Goal: Navigation & Orientation: Understand site structure

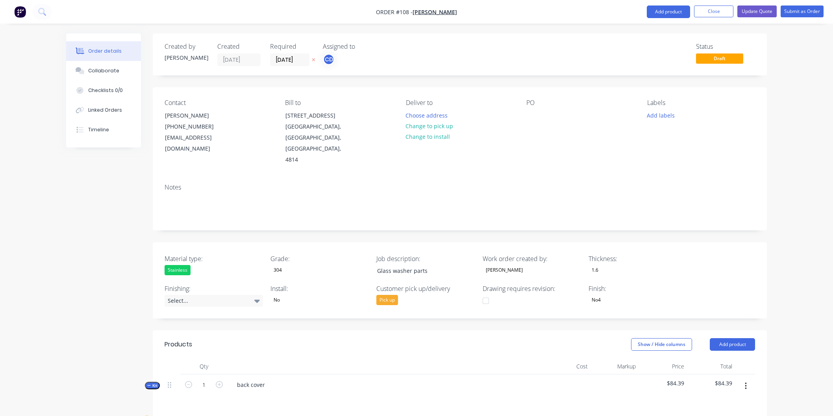
scroll to position [5127, 0]
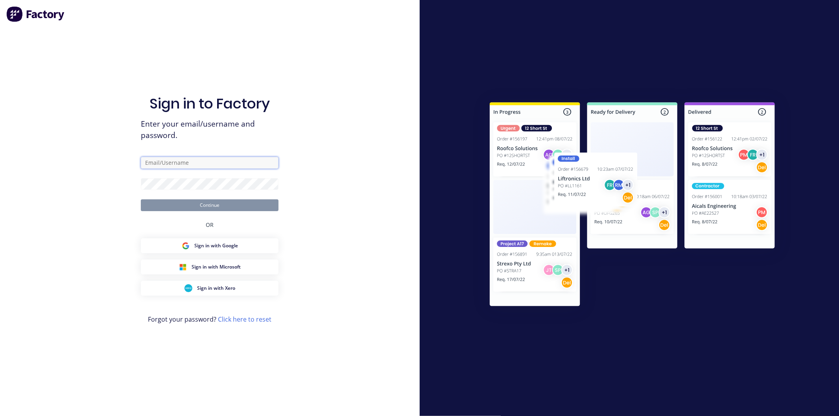
type input "[PERSON_NAME][EMAIL_ADDRESS][DOMAIN_NAME]"
click at [207, 207] on button "Continue" at bounding box center [210, 206] width 138 height 12
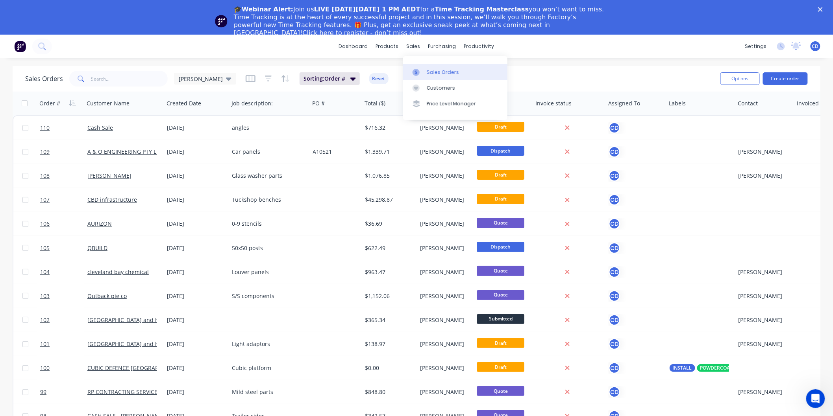
click at [442, 72] on div "Sales Orders" at bounding box center [443, 72] width 32 height 7
click at [357, 45] on link "dashboard" at bounding box center [353, 47] width 37 height 12
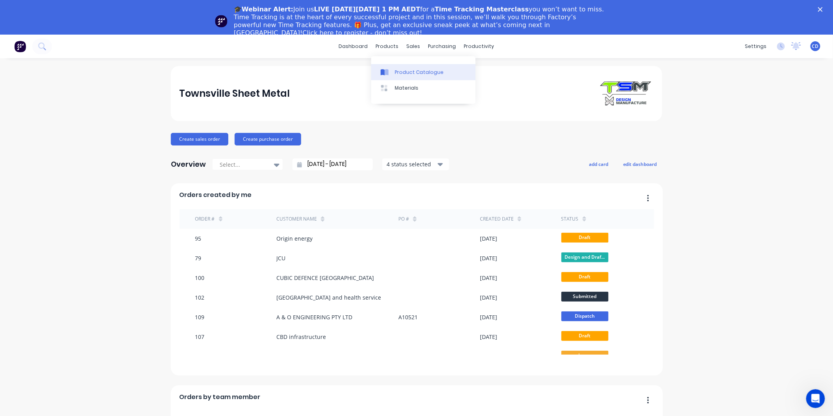
click at [414, 74] on div "Product Catalogue" at bounding box center [419, 72] width 49 height 7
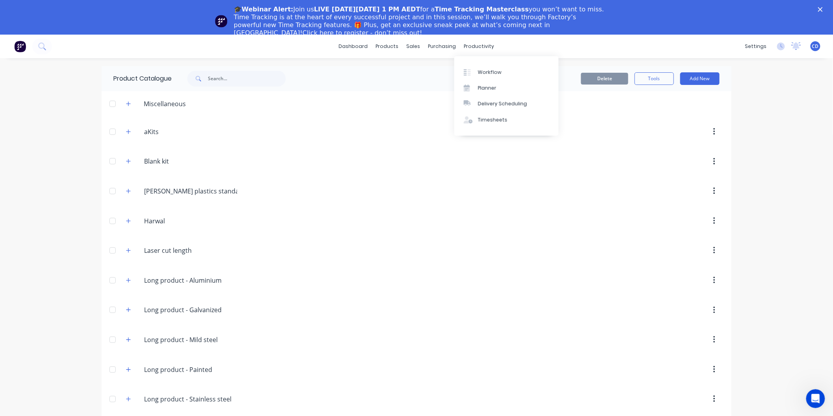
click at [526, 48] on div "dashboard products sales purchasing productivity dashboard products Product Cat…" at bounding box center [416, 47] width 833 height 24
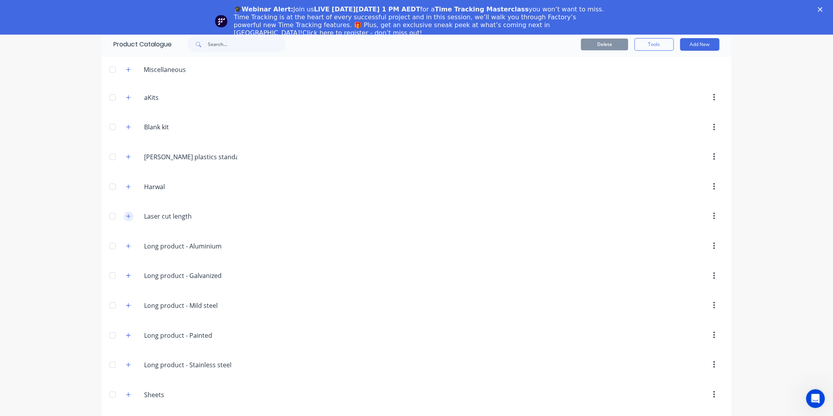
click at [126, 218] on icon "button" at bounding box center [128, 217] width 5 height 6
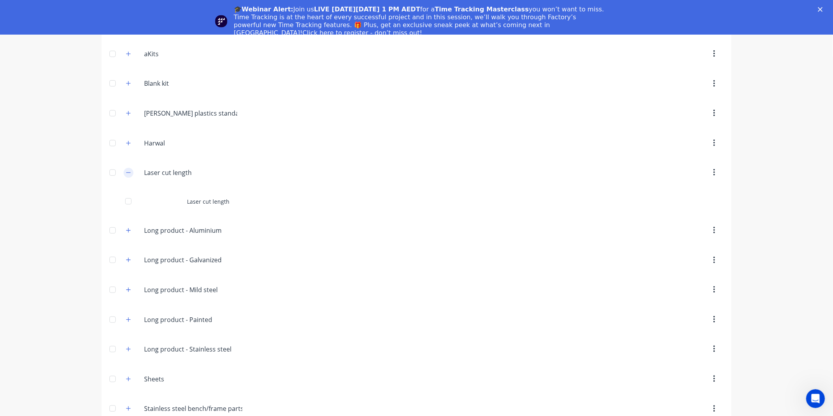
click at [126, 174] on icon "button" at bounding box center [128, 173] width 5 height 6
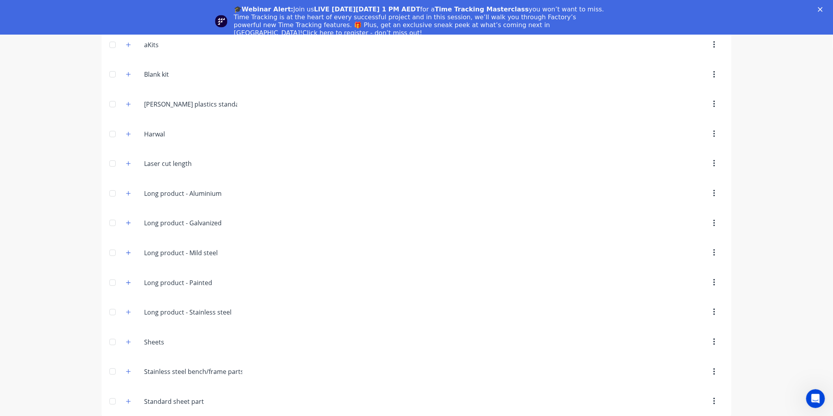
scroll to position [61, 0]
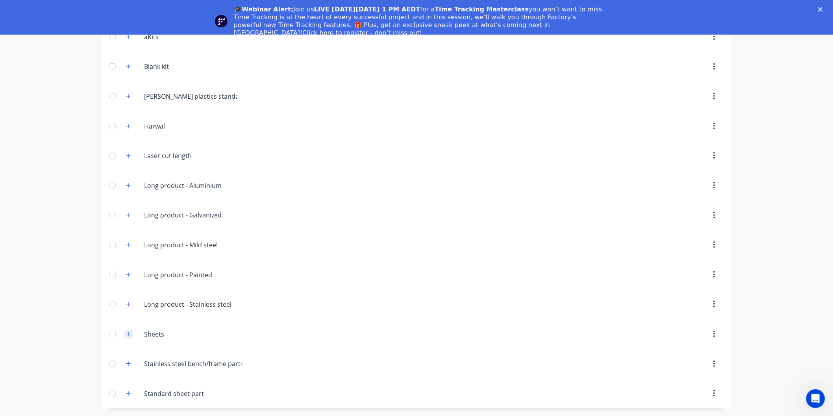
click at [127, 336] on icon "button" at bounding box center [128, 335] width 5 height 6
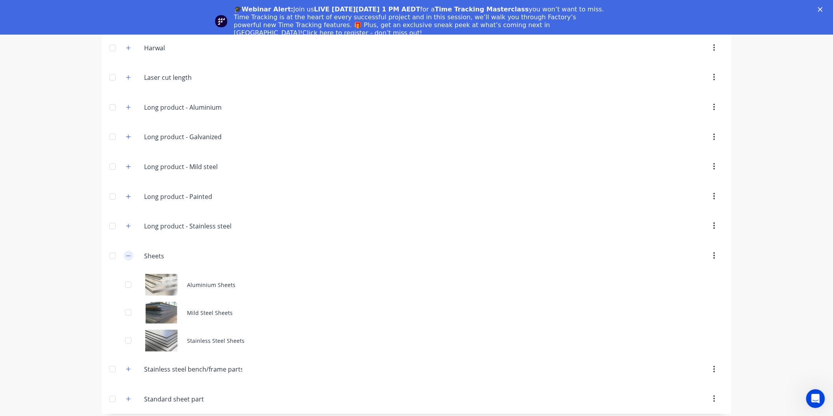
scroll to position [145, 0]
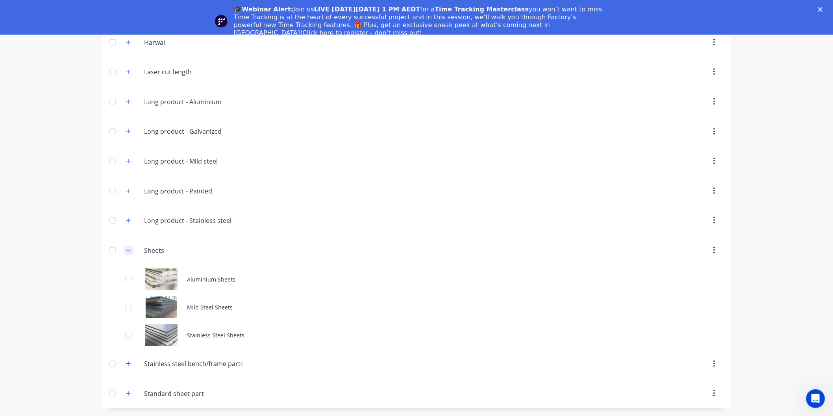
click at [128, 251] on icon "button" at bounding box center [128, 251] width 5 height 6
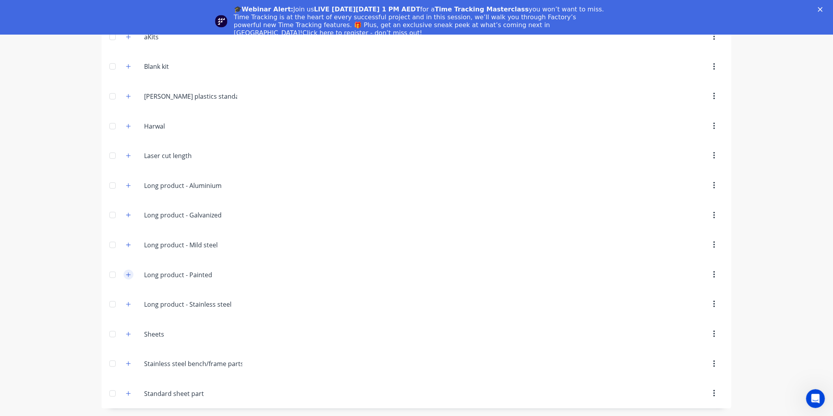
click at [126, 273] on icon "button" at bounding box center [128, 275] width 5 height 6
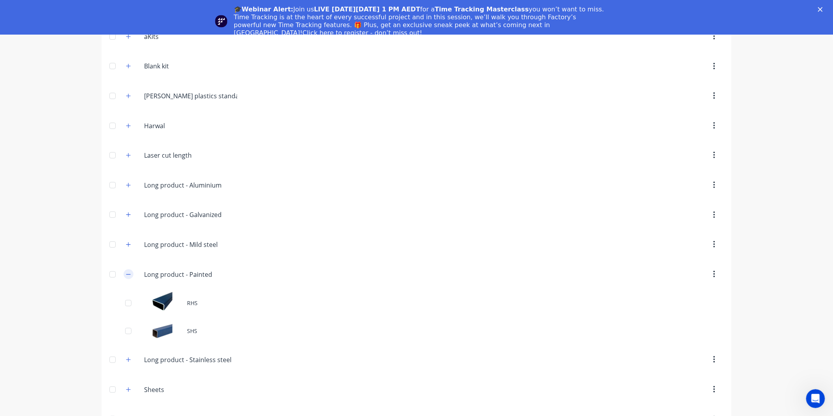
click at [126, 275] on icon "button" at bounding box center [128, 275] width 5 height 6
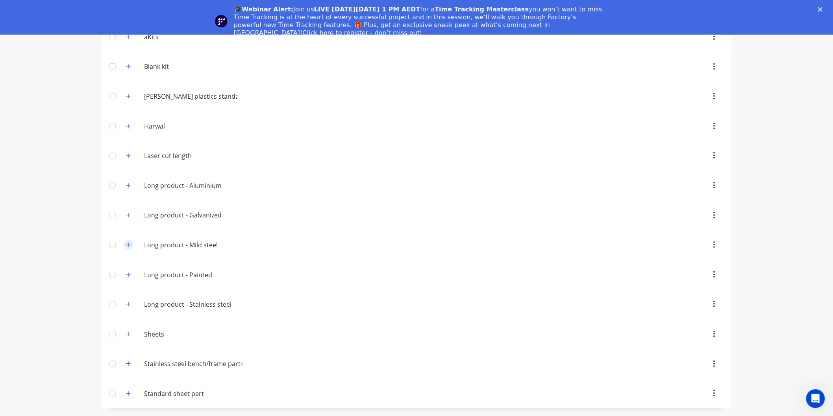
click at [126, 245] on icon "button" at bounding box center [128, 245] width 5 height 6
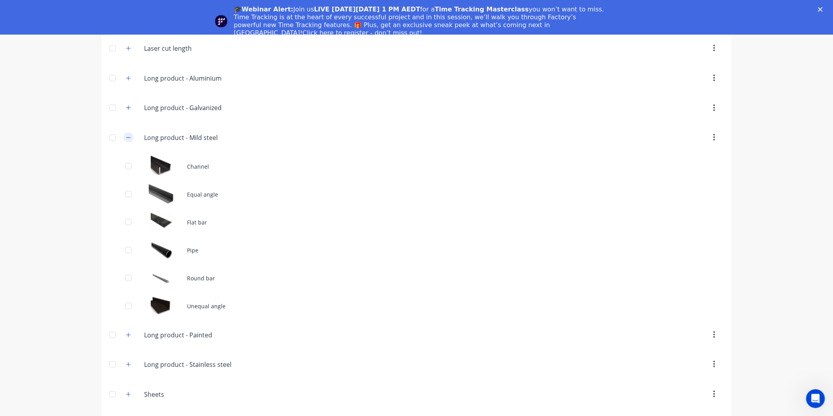
scroll to position [148, 0]
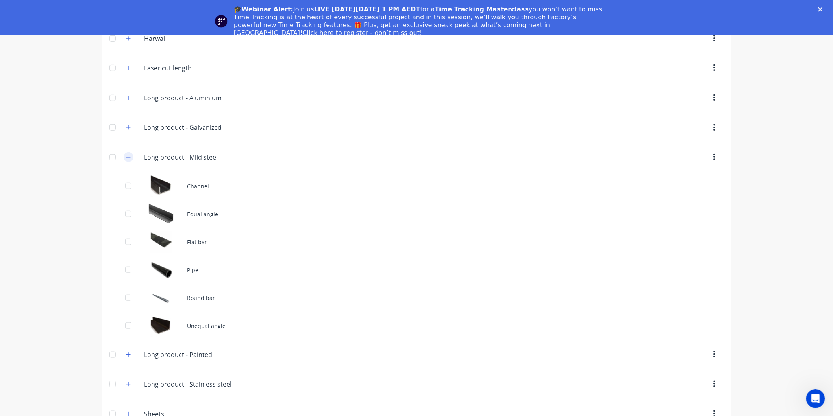
click at [126, 159] on icon "button" at bounding box center [128, 158] width 5 height 6
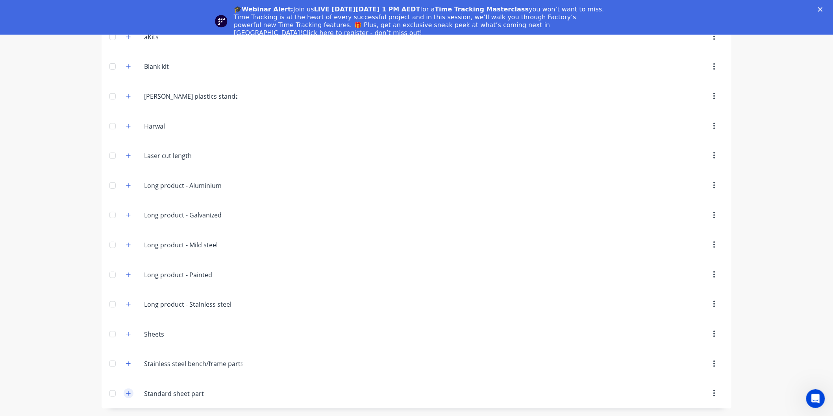
click at [128, 395] on icon "button" at bounding box center [128, 394] width 5 height 6
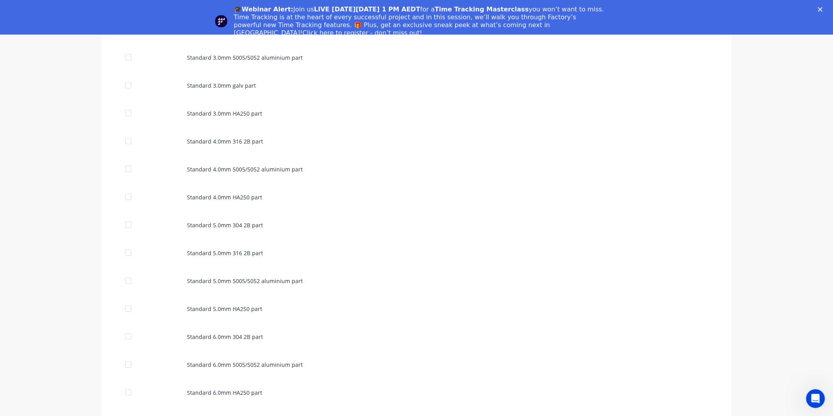
scroll to position [1402, 0]
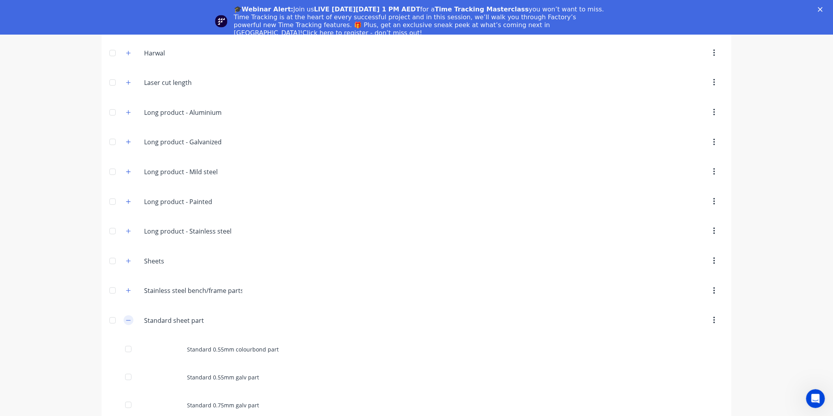
click at [126, 322] on icon "button" at bounding box center [128, 321] width 5 height 6
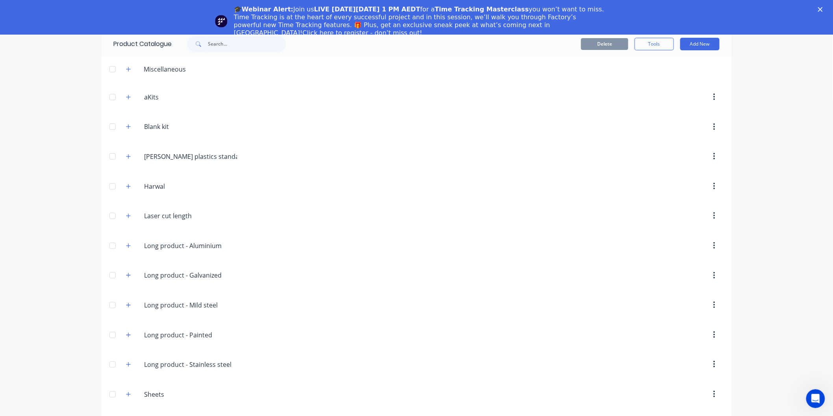
scroll to position [0, 0]
